Goal: Find specific page/section: Find specific page/section

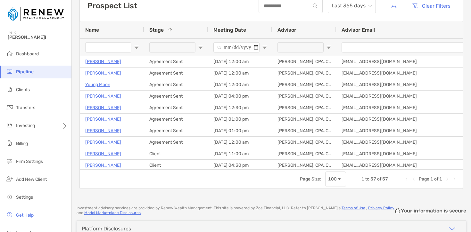
scroll to position [37, 0]
click at [38, 73] on li "Pipeline" at bounding box center [35, 72] width 71 height 13
click at [19, 71] on span "Pipeline" at bounding box center [25, 71] width 18 height 5
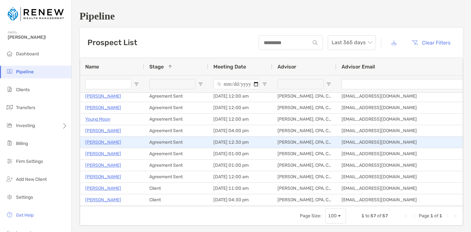
scroll to position [0, 0]
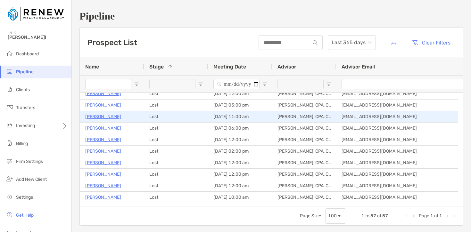
scroll to position [285, 0]
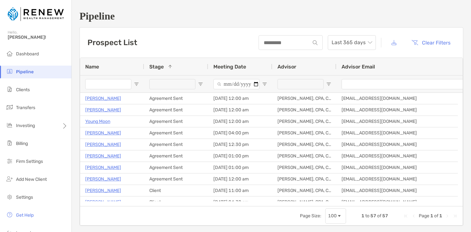
click at [125, 84] on input "Name Filter Input" at bounding box center [108, 84] width 46 height 10
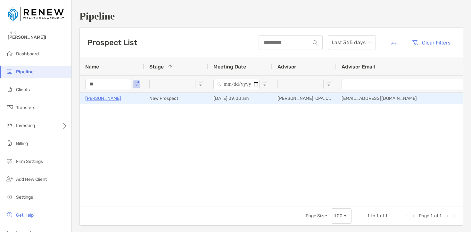
type input "**"
click at [99, 98] on p "[PERSON_NAME]" at bounding box center [103, 99] width 36 height 8
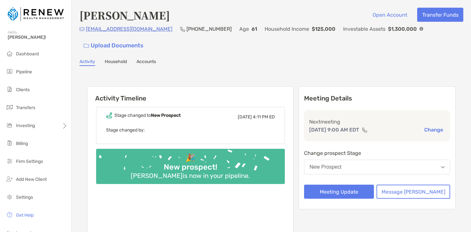
click at [121, 59] on link "Household" at bounding box center [116, 62] width 22 height 7
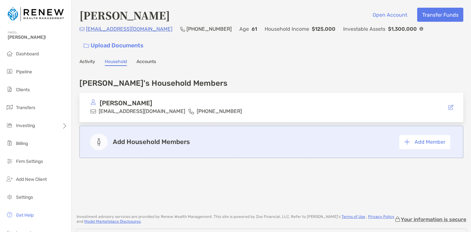
click at [83, 59] on link "Activity" at bounding box center [88, 62] width 16 height 7
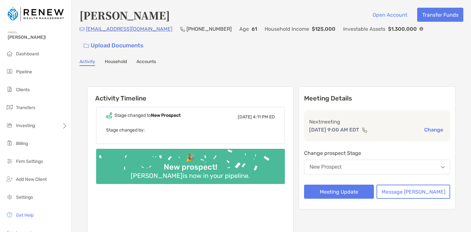
click at [155, 59] on link "Accounts" at bounding box center [147, 62] width 20 height 7
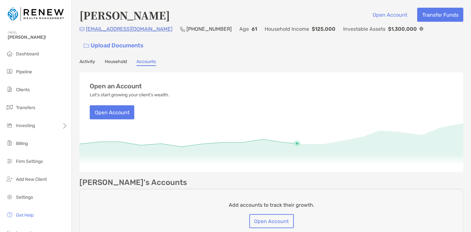
click at [88, 59] on link "Activity" at bounding box center [88, 62] width 16 height 7
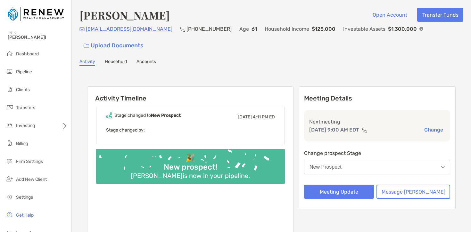
click at [273, 72] on div "Activity Timeline Stage changed to [GEOGRAPHIC_DATA] [DATE] 4:11 PM ED Stage ch…" at bounding box center [272, 164] width 384 height 184
